Goal: Information Seeking & Learning: Check status

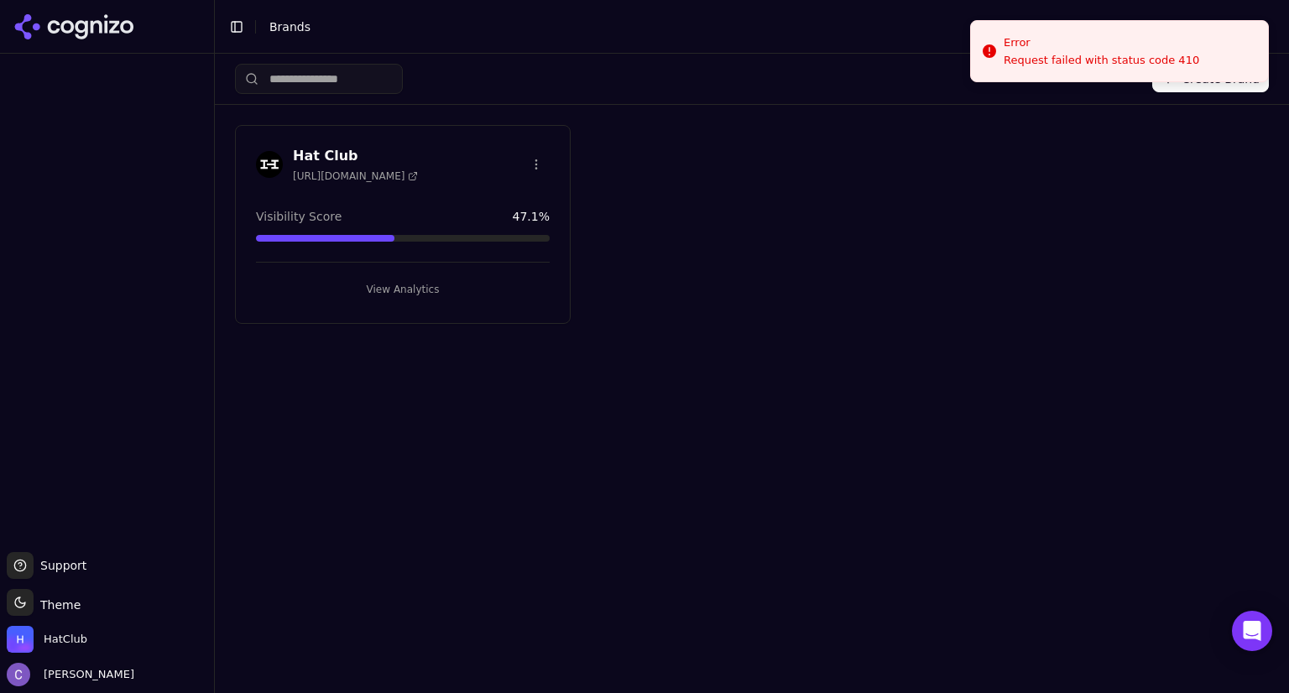
click at [465, 290] on button "View Analytics" at bounding box center [403, 289] width 294 height 27
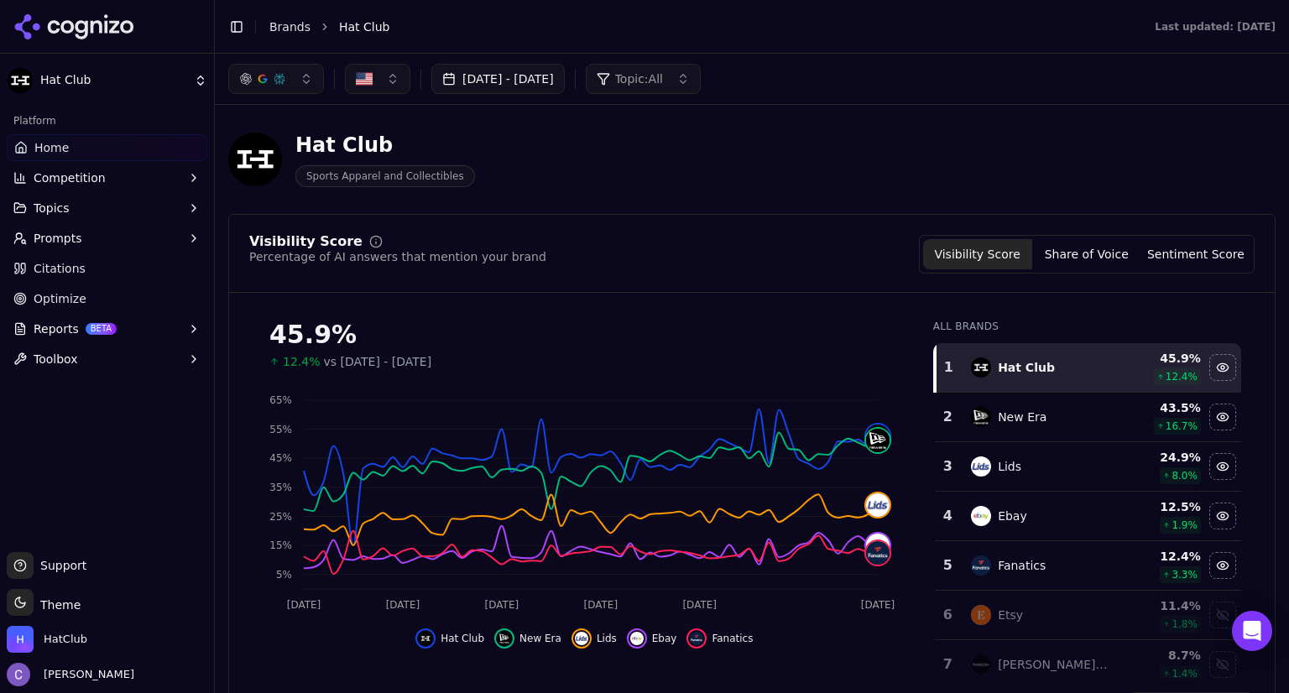
click at [532, 81] on button "[DATE] - [DATE]" at bounding box center [497, 79] width 133 height 30
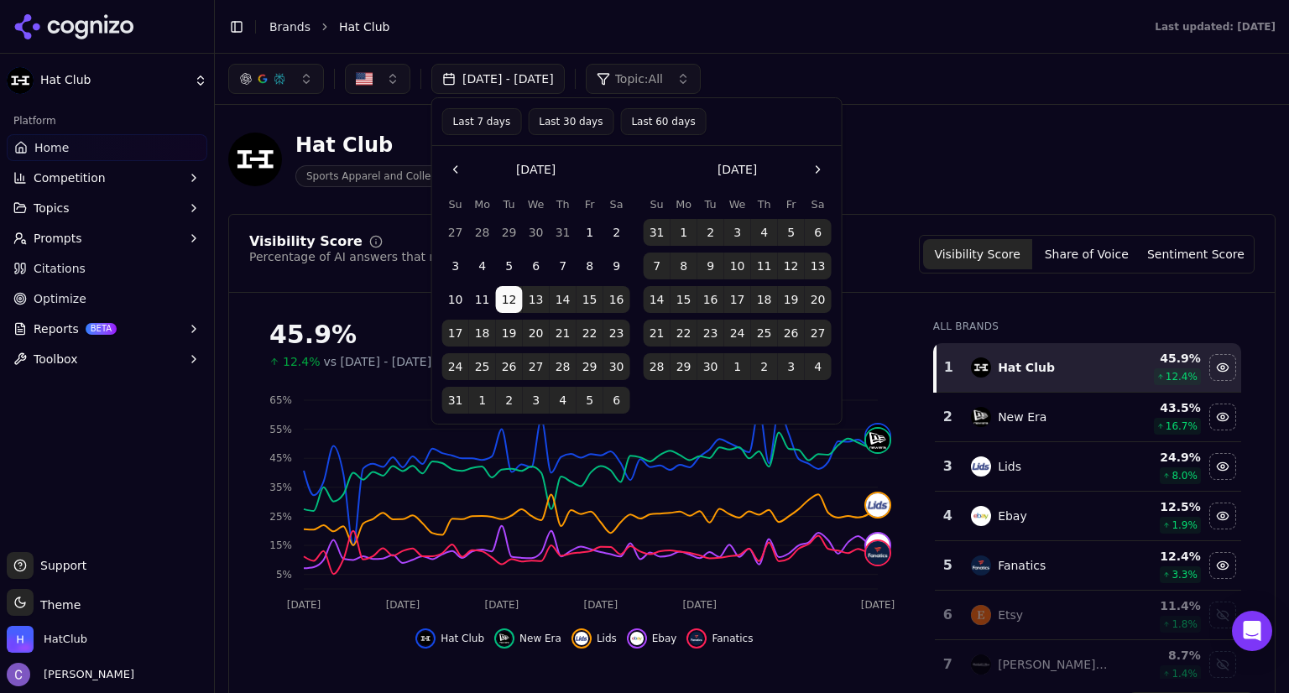
click at [660, 124] on button "Last 60 days" at bounding box center [663, 121] width 86 height 27
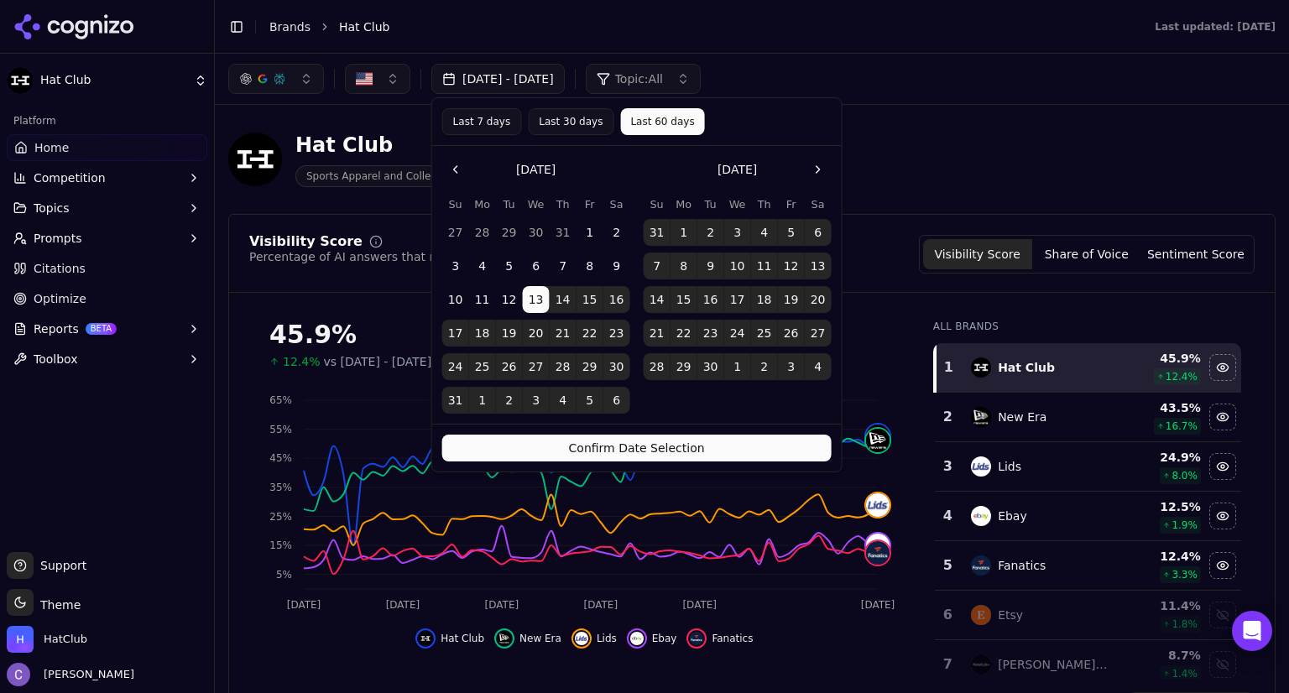
click at [771, 452] on button "Confirm Date Selection" at bounding box center [637, 448] width 390 height 27
